Goal: Task Accomplishment & Management: Manage account settings

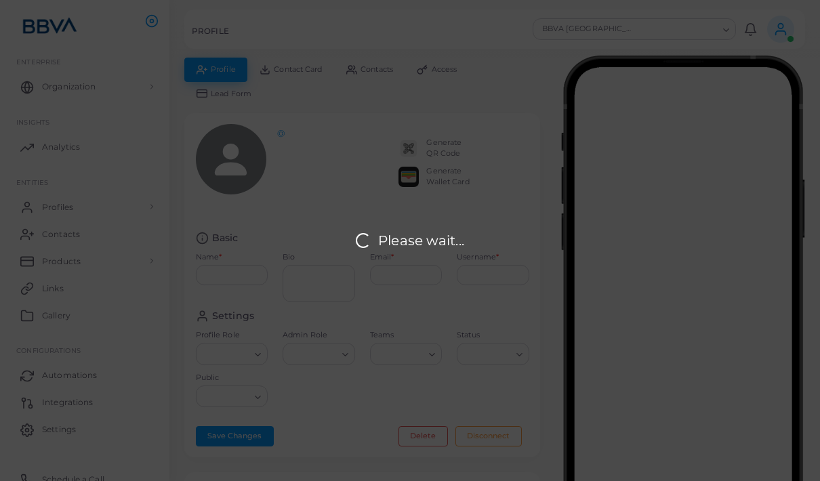
scroll to position [84, 0]
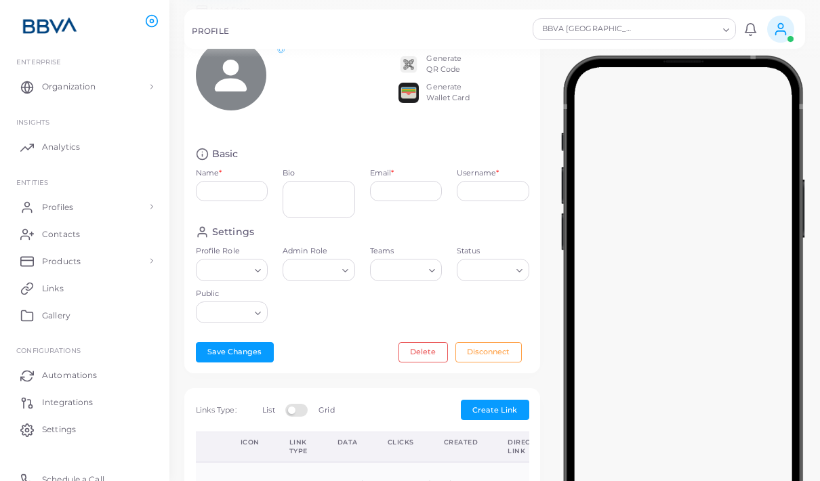
type input "**********"
type textarea "**********"
type input "**********"
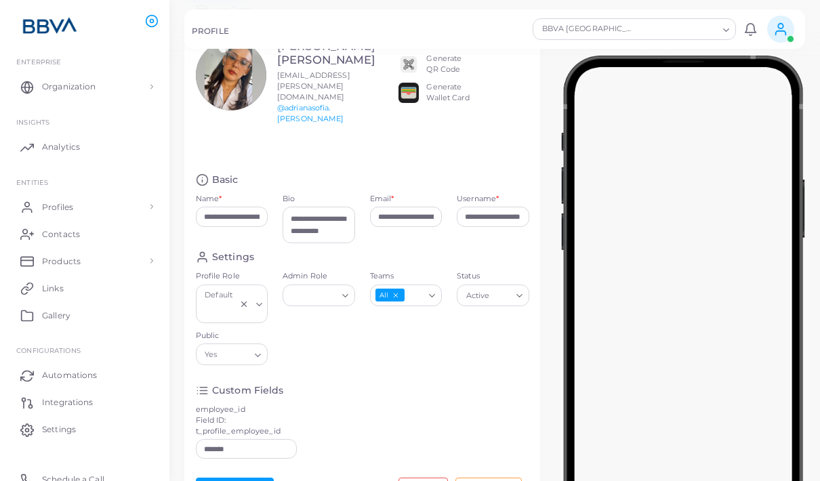
scroll to position [0, 0]
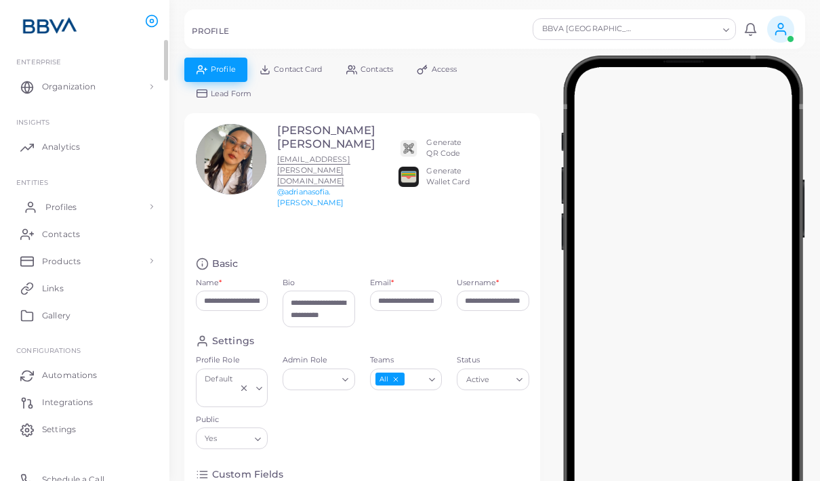
click at [106, 204] on link "Profiles" at bounding box center [84, 206] width 149 height 27
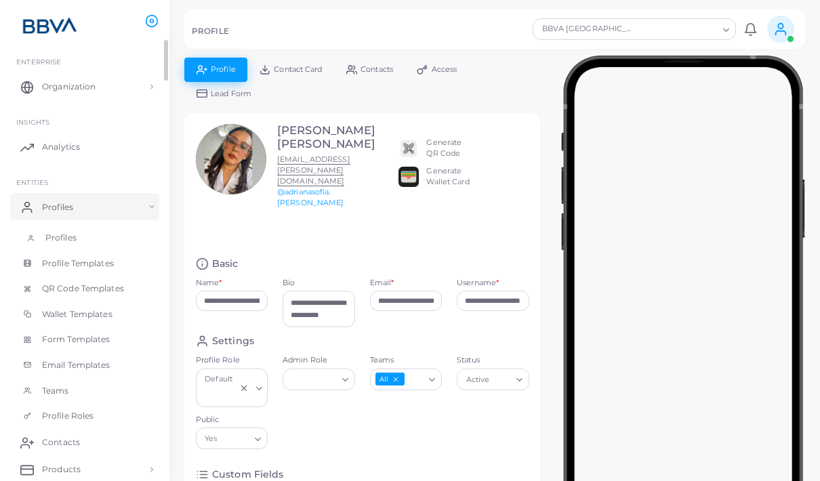
click at [67, 239] on span "Profiles" at bounding box center [60, 238] width 31 height 12
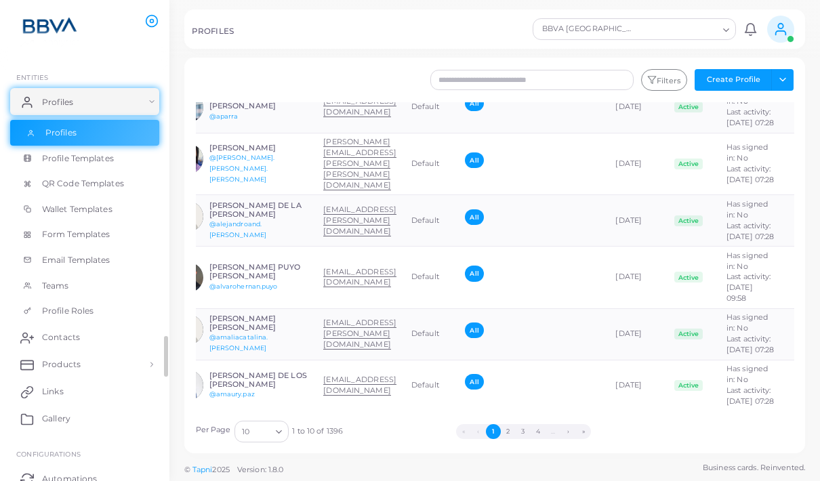
scroll to position [0, 87]
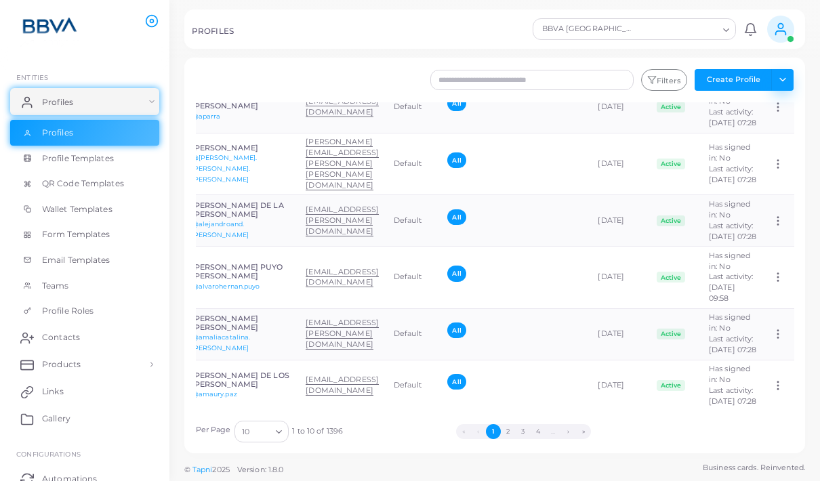
click at [774, 84] on button "Toggle dropdown" at bounding box center [783, 80] width 22 height 22
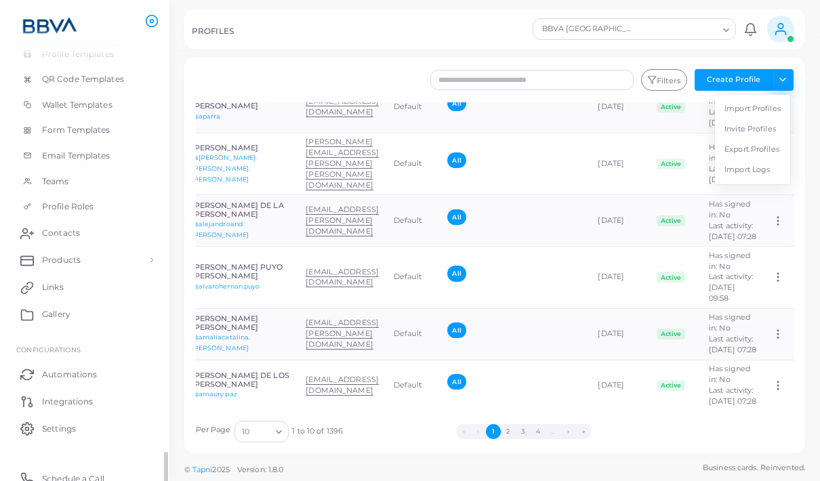
scroll to position [207, 0]
click at [73, 398] on span "Integrations" at bounding box center [70, 404] width 51 height 12
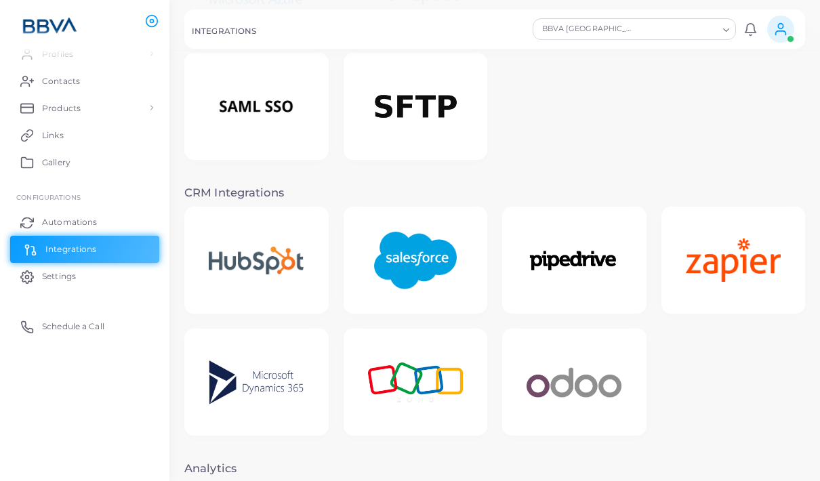
scroll to position [161, 0]
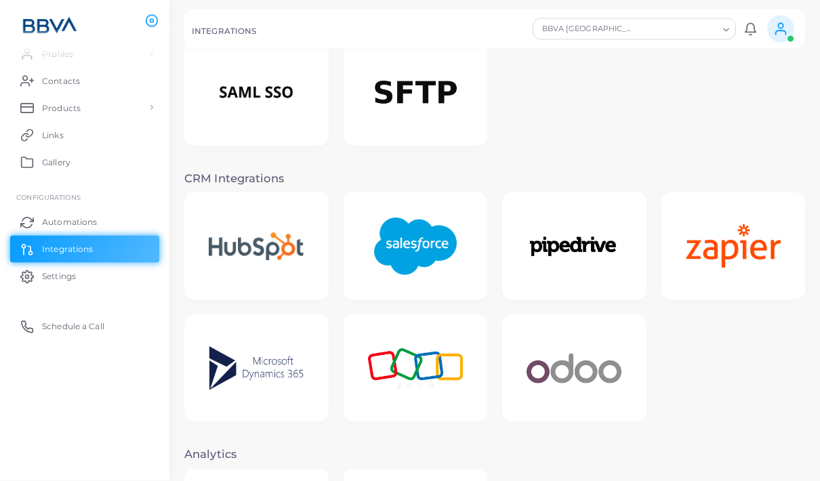
click at [543, 182] on h3 "CRM Integrations" at bounding box center [494, 180] width 621 height 14
click at [597, 176] on h3 "CRM Integrations" at bounding box center [494, 180] width 621 height 14
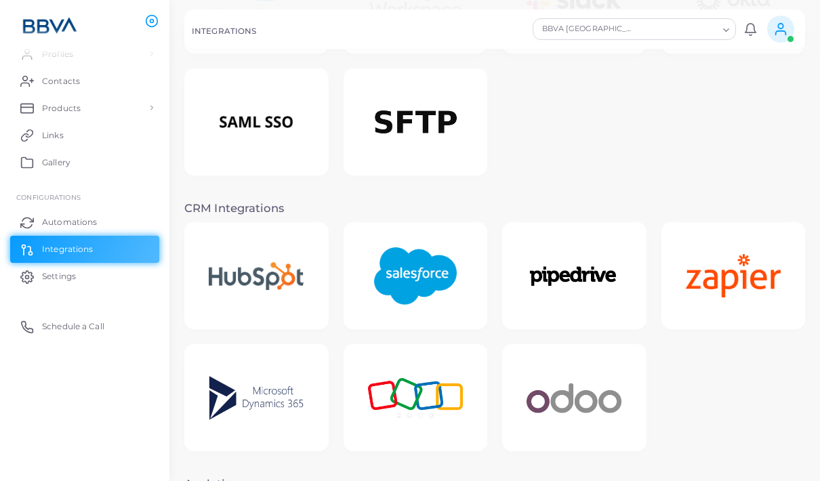
scroll to position [133, 0]
click at [616, 34] on div "BBVA [GEOGRAPHIC_DATA]" at bounding box center [629, 28] width 182 height 18
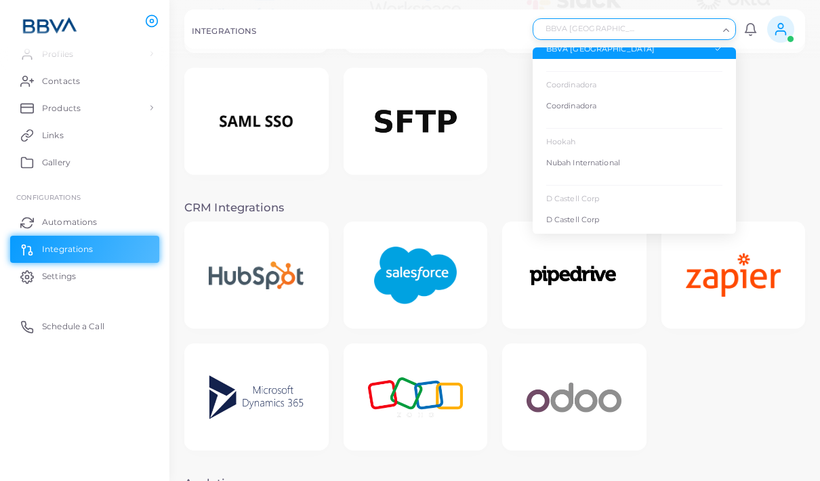
scroll to position [71, 0]
click at [592, 163] on div "Nubah International" at bounding box center [635, 163] width 176 height 12
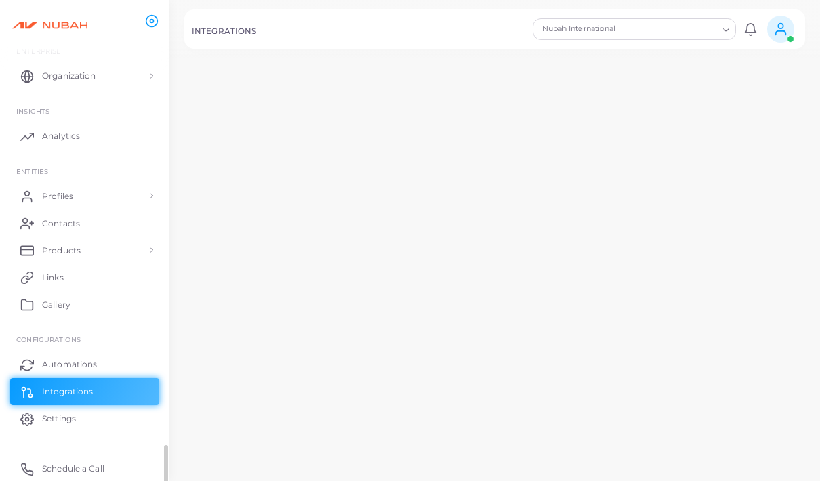
scroll to position [9, 0]
